Goal: Task Accomplishment & Management: Complete application form

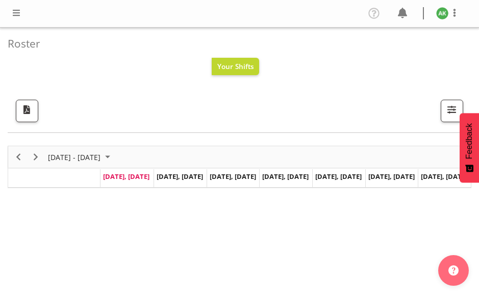
click at [17, 13] on span at bounding box center [16, 13] width 12 height 12
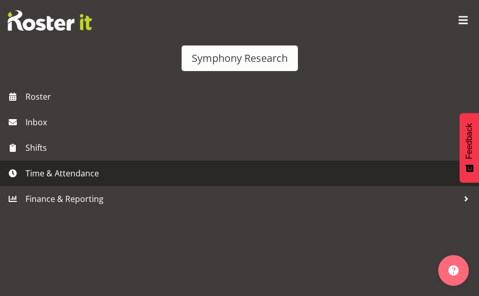
click at [46, 176] on span "Time & Attendance" at bounding box center [242, 172] width 433 height 15
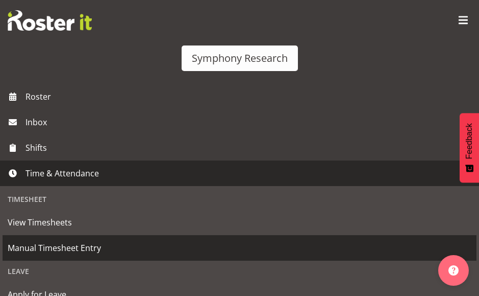
click at [69, 252] on span "Manual Timesheet Entry" at bounding box center [240, 247] width 464 height 15
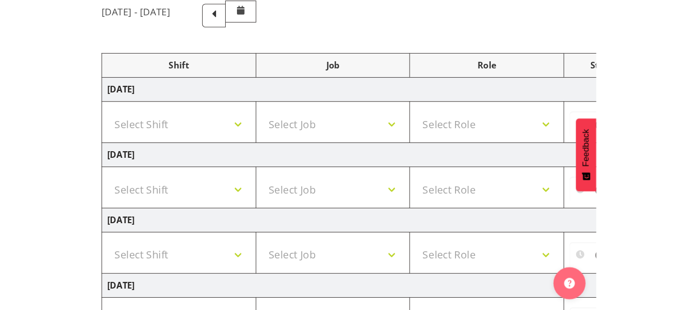
scroll to position [100, 0]
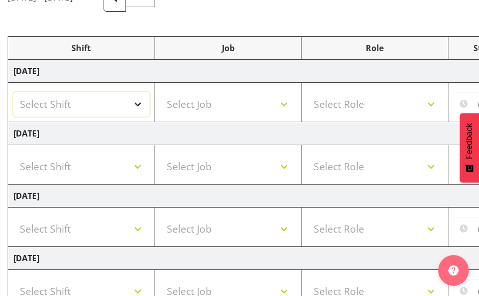
click at [139, 104] on select "Select Shift !!Weekend Residential (Roster IT Shift Label) *Business 9/10am ~ 4…" at bounding box center [81, 104] width 136 height 25
select select "48116"
click at [13, 92] on select "Select Shift !!Weekend Residential (Roster IT Shift Label) *Business 9/10am ~ 4…" at bounding box center [81, 104] width 136 height 25
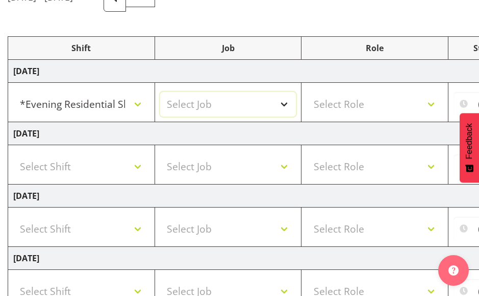
click at [248, 115] on select "Select Job 550060 IF Admin 553492 World Poll Aus Wave 2 Main 2025 553493 World …" at bounding box center [228, 104] width 136 height 25
select select "10536"
click at [160, 92] on select "Select Job 550060 IF Admin 553492 World Poll Aus Wave 2 Main 2025 553493 World …" at bounding box center [228, 104] width 136 height 25
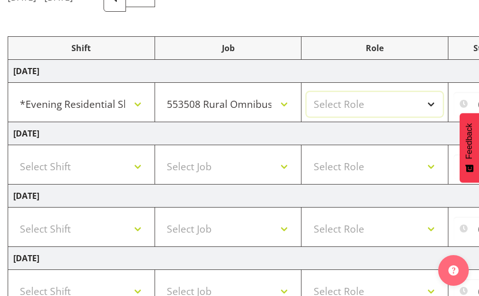
click at [404, 104] on select "Select Role Briefing Interviewing" at bounding box center [375, 104] width 136 height 25
click at [307, 92] on select "Select Role Briefing Interviewing" at bounding box center [375, 104] width 136 height 25
click at [360, 108] on select "Briefing Interviewing" at bounding box center [375, 104] width 136 height 25
select select "47"
click at [307, 92] on select "Briefing Interviewing" at bounding box center [375, 104] width 136 height 25
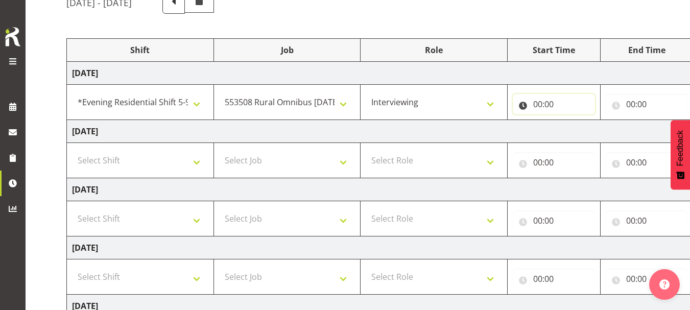
click at [479, 104] on input "00:00" at bounding box center [554, 104] width 82 height 20
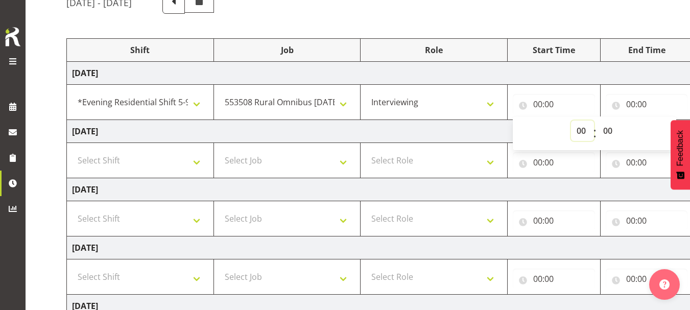
click at [479, 130] on select "00 01 02 03 04 05 06 07 08 09 10 11 12 13 14 15 16 17 18 19 20 21 22 23" at bounding box center [582, 130] width 23 height 20
select select "17"
click at [479, 120] on select "00 01 02 03 04 05 06 07 08 09 10 11 12 13 14 15 16 17 18 19 20 21 22 23" at bounding box center [582, 130] width 23 height 20
type input "17:00"
click at [479, 106] on input "00:00" at bounding box center [647, 104] width 82 height 20
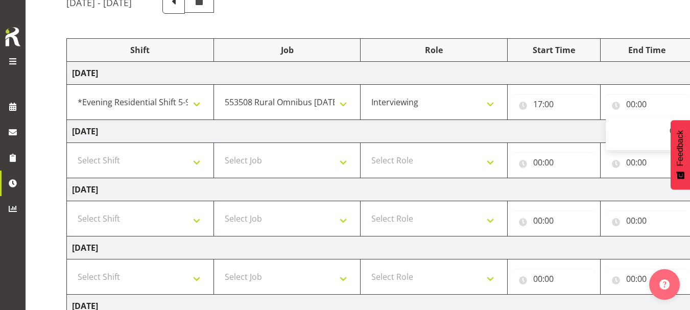
click at [479, 129] on td "[DATE]" at bounding box center [424, 131] width 714 height 23
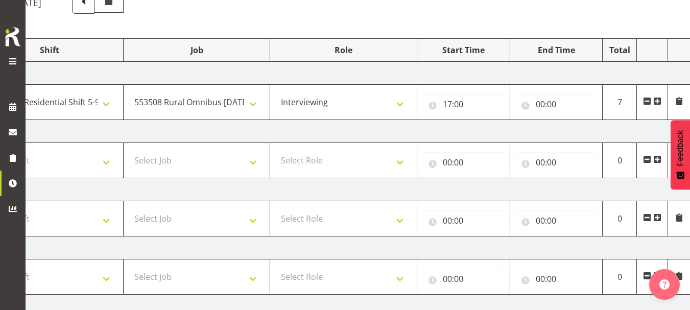
scroll to position [0, 91]
click at [479, 106] on input "00:00" at bounding box center [555, 104] width 82 height 20
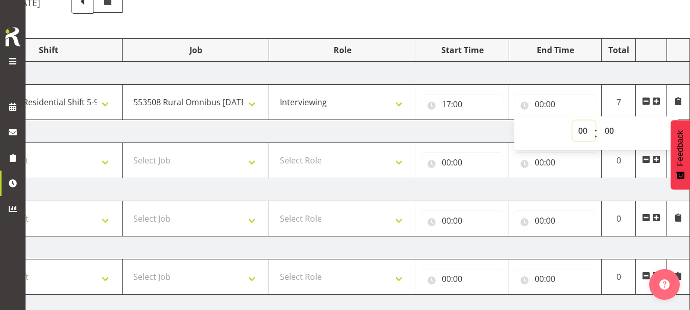
click at [479, 134] on select "00 01 02 03 04 05 06 07 08 09 10 11 12 13 14 15 16 17 18 19 20 21 22 23" at bounding box center [583, 130] width 23 height 20
select select "21"
click at [479, 120] on select "00 01 02 03 04 05 06 07 08 09 10 11 12 13 14 15 16 17 18 19 20 21 22 23" at bounding box center [583, 130] width 23 height 20
type input "21:00"
click at [470, 126] on td "[DATE]" at bounding box center [332, 131] width 714 height 23
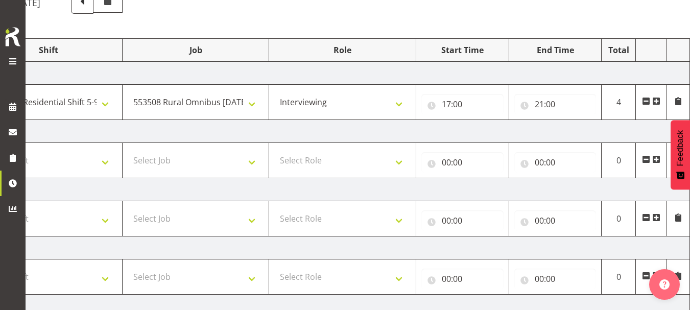
click at [324, 187] on td "[DATE]" at bounding box center [332, 189] width 714 height 23
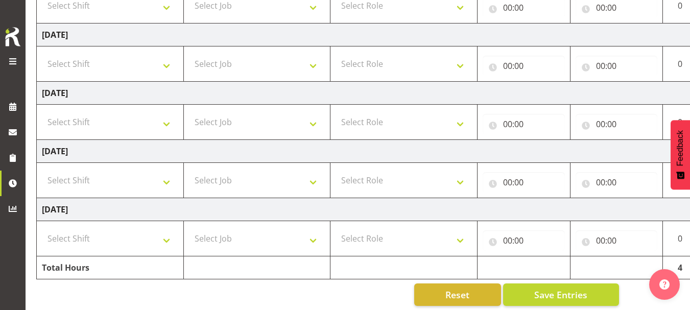
scroll to position [324, 0]
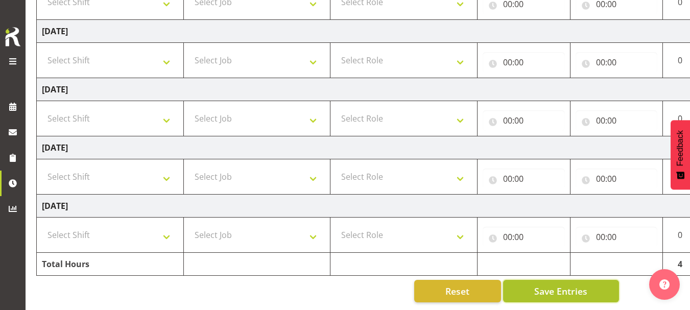
click at [479, 284] on span "Save Entries" at bounding box center [560, 290] width 53 height 13
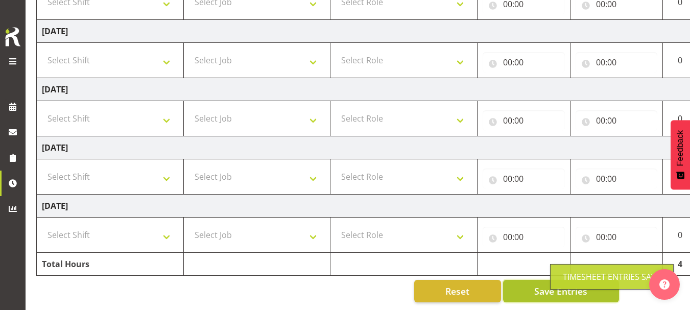
click at [479, 284] on span "Save Entries" at bounding box center [560, 290] width 53 height 13
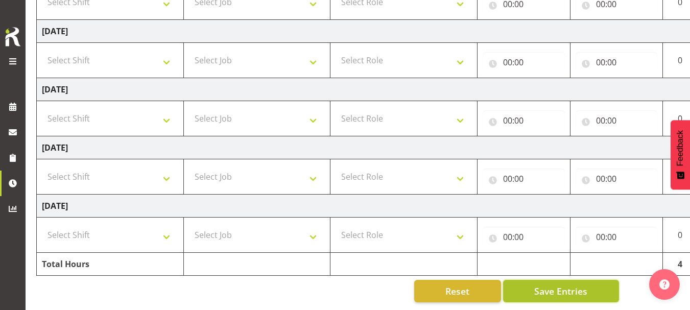
click at [479, 285] on span "Save Entries" at bounding box center [560, 290] width 53 height 13
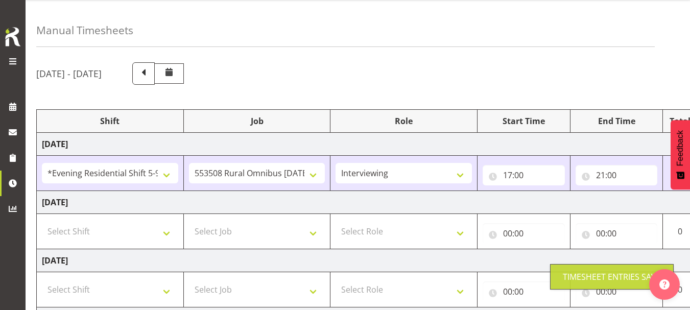
scroll to position [0, 0]
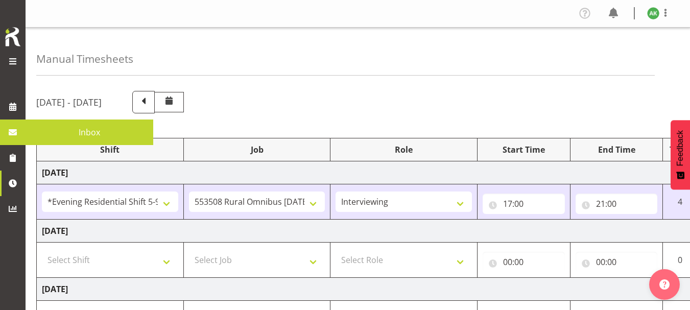
click at [13, 60] on span at bounding box center [13, 61] width 12 height 12
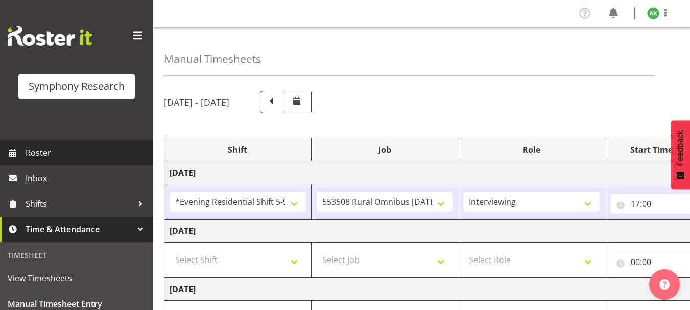
click at [39, 149] on span "Roster" at bounding box center [87, 152] width 123 height 15
